Goal: Transaction & Acquisition: Purchase product/service

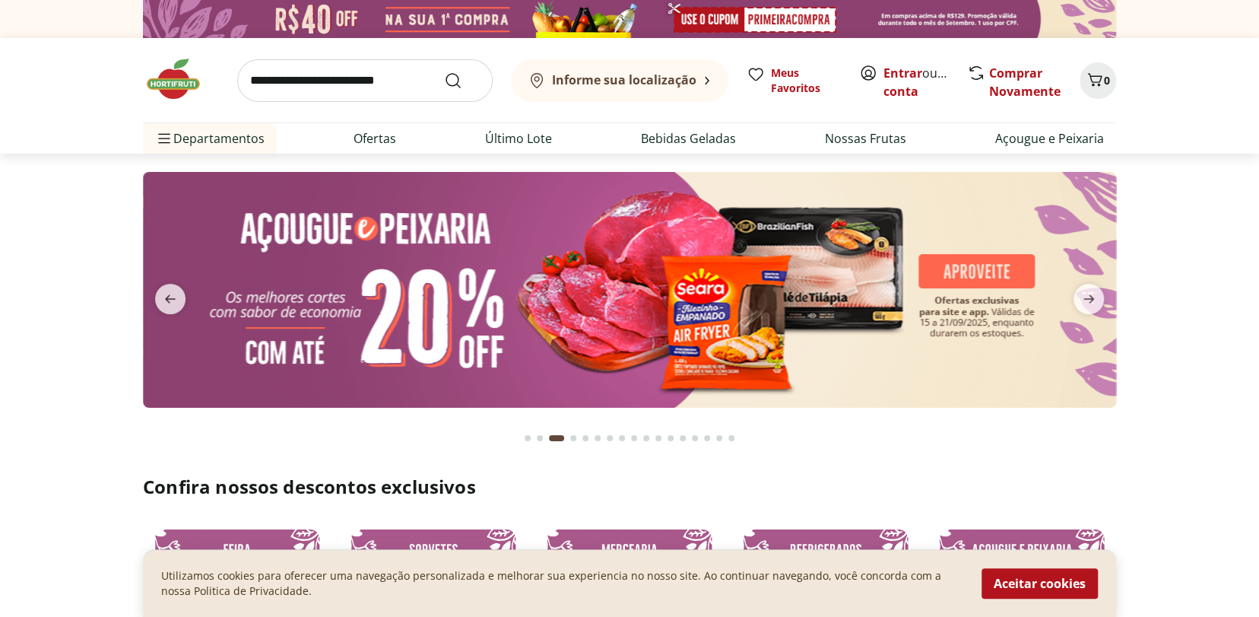
click at [374, 64] on input "search" at bounding box center [364, 80] width 255 height 43
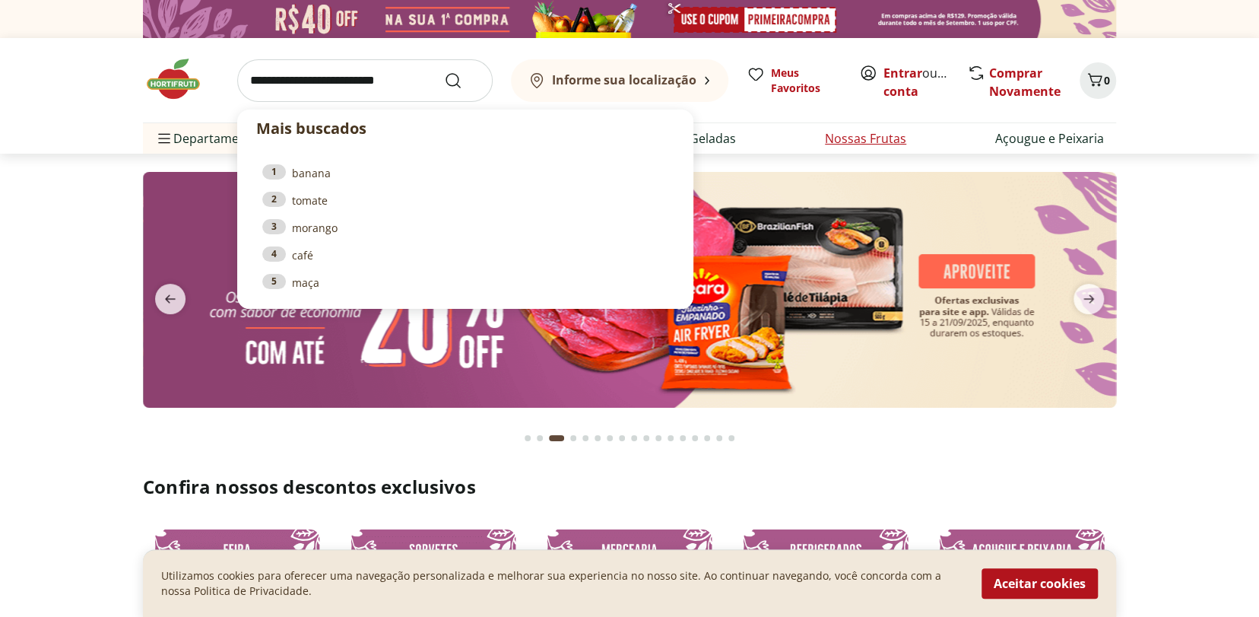
click at [856, 138] on link "Nossas Frutas" at bounding box center [865, 138] width 81 height 18
select select "**********"
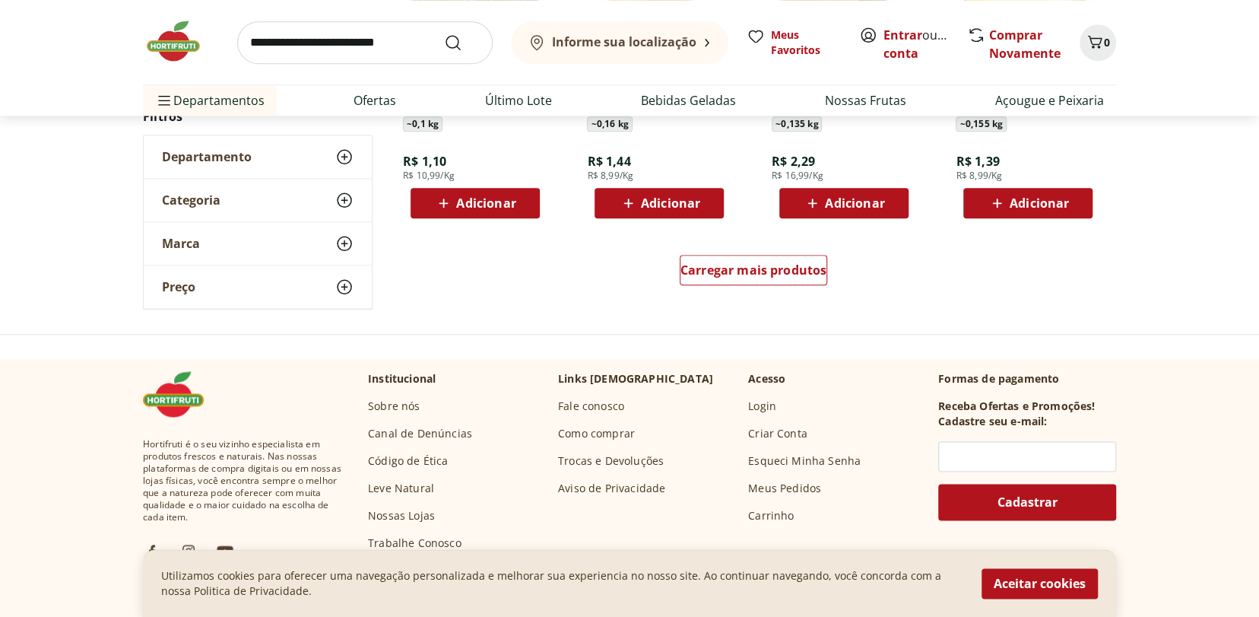
scroll to position [1011, 0]
